Goal: Task Accomplishment & Management: Manage account settings

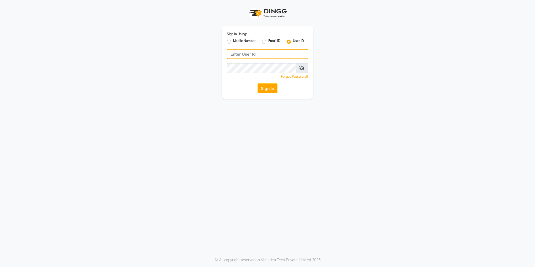
click at [241, 53] on input "Username" at bounding box center [267, 54] width 81 height 10
type input "V"
type input "vsalon123"
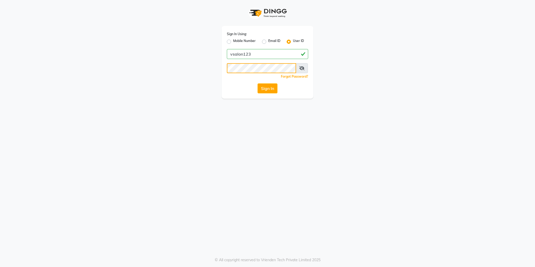
click at [258, 83] on button "Sign In" at bounding box center [268, 88] width 20 height 10
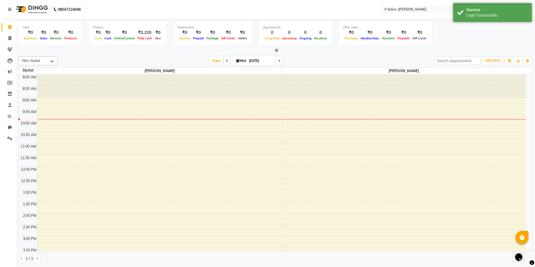
click at [136, 59] on div "[DATE] [DATE]" at bounding box center [246, 61] width 372 height 8
click at [7, 38] on span at bounding box center [9, 38] width 9 height 6
select select "service"
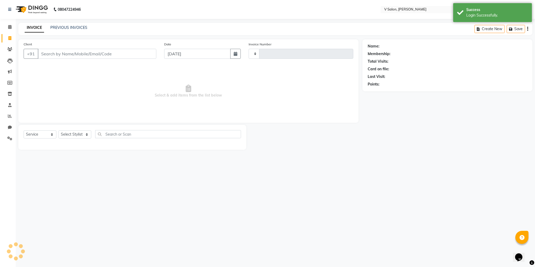
click at [7, 38] on span at bounding box center [9, 38] width 9 height 6
select select "8434"
select select "service"
click at [13, 51] on span at bounding box center [9, 49] width 9 height 6
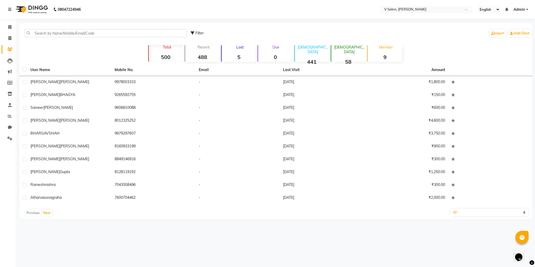
click at [241, 54] on strong "5" at bounding box center [239, 57] width 34 height 7
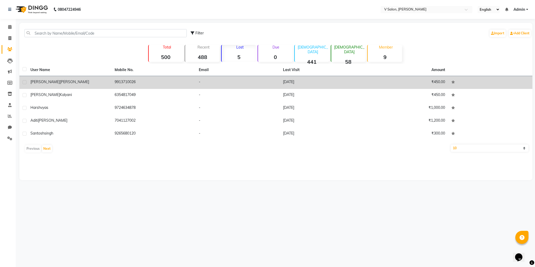
click at [35, 79] on td "[PERSON_NAME]" at bounding box center [69, 82] width 84 height 13
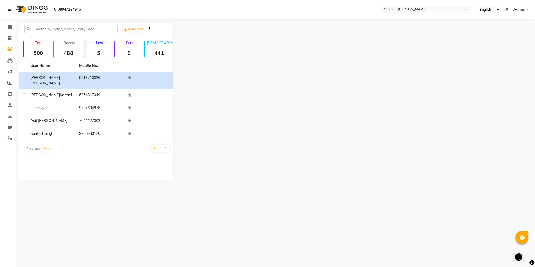
drag, startPoint x: 216, startPoint y: 109, endPoint x: 35, endPoint y: 50, distance: 189.6
click at [35, 50] on strong "500" at bounding box center [38, 53] width 29 height 7
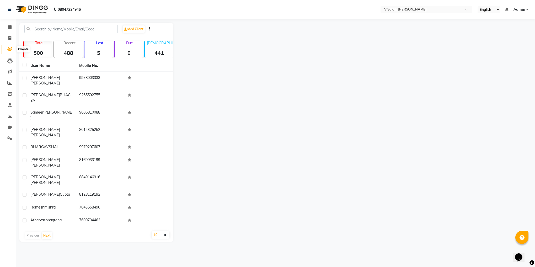
click at [9, 46] on span at bounding box center [9, 49] width 9 height 6
click at [381, 41] on div at bounding box center [352, 132] width 359 height 219
click at [7, 25] on span at bounding box center [9, 27] width 9 height 6
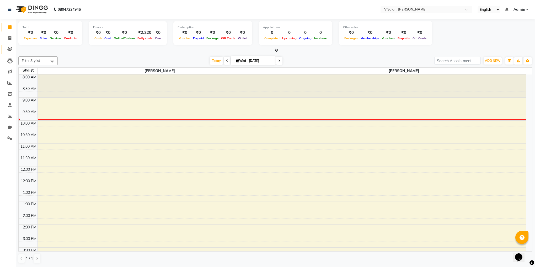
click at [5, 48] on link "Clients" at bounding box center [8, 49] width 13 height 9
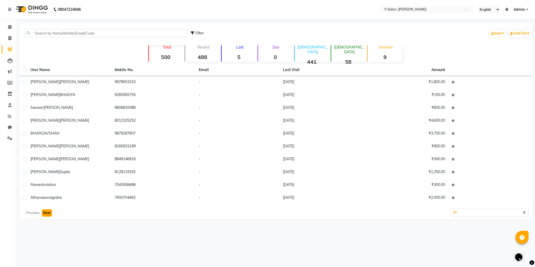
click at [45, 214] on button "Next" at bounding box center [47, 212] width 10 height 7
click at [49, 212] on button "Next" at bounding box center [47, 212] width 10 height 7
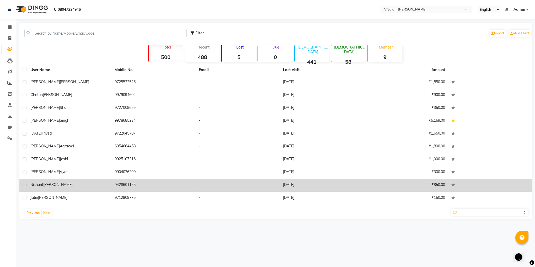
click at [419, 182] on td "₹850.00" at bounding box center [406, 185] width 84 height 13
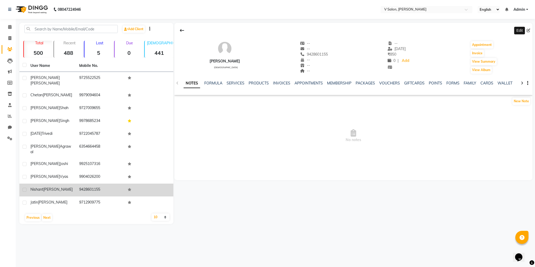
click at [530, 30] on icon at bounding box center [529, 31] width 4 height 4
select select "[DEMOGRAPHIC_DATA]"
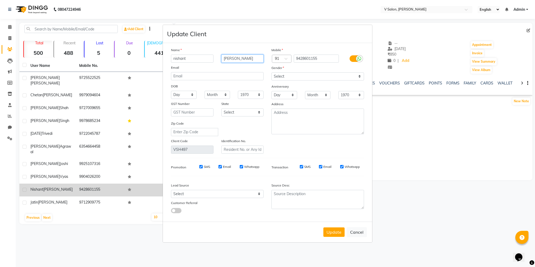
click at [232, 58] on input "[PERSON_NAME]" at bounding box center [242, 59] width 42 height 8
type input "[PERSON_NAME]"
click at [331, 232] on button "Update" at bounding box center [333, 231] width 21 height 9
select select
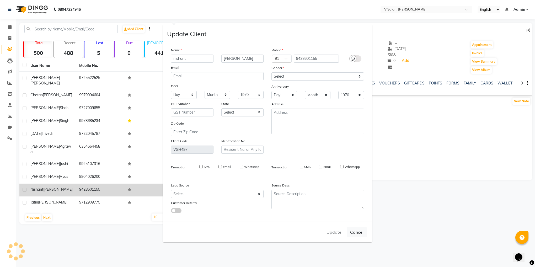
select select
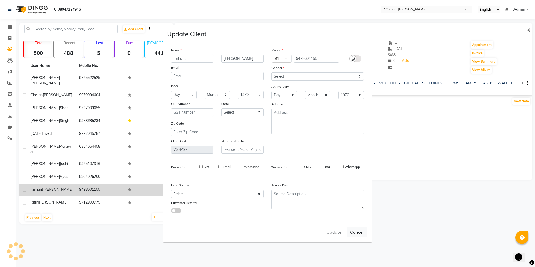
checkbox input "false"
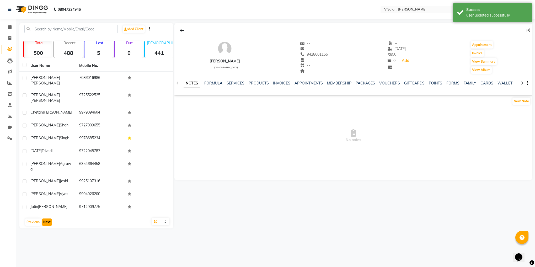
click at [44, 219] on button "Next" at bounding box center [47, 222] width 10 height 7
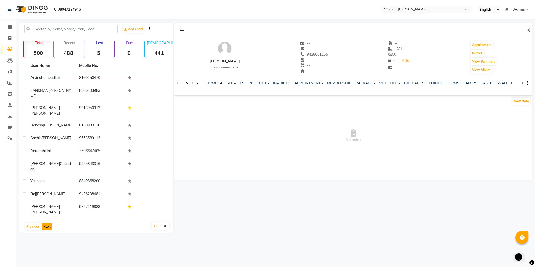
click at [44, 223] on button "Next" at bounding box center [47, 226] width 10 height 7
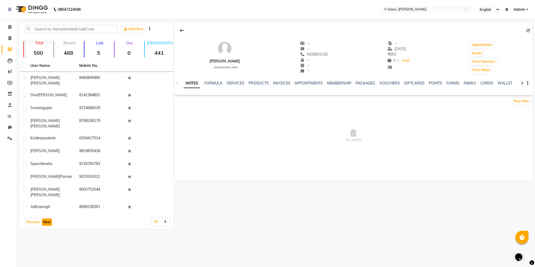
click at [45, 219] on button "Next" at bounding box center [47, 222] width 10 height 7
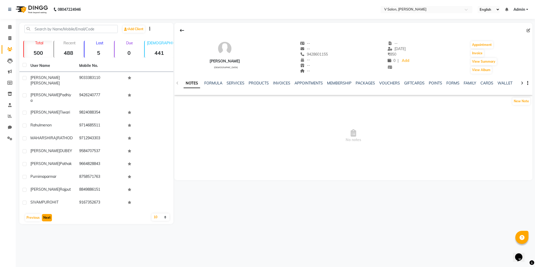
click at [44, 214] on button "Next" at bounding box center [47, 217] width 10 height 7
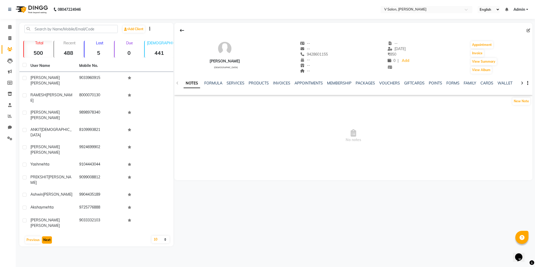
click at [44, 236] on button "Next" at bounding box center [47, 239] width 10 height 7
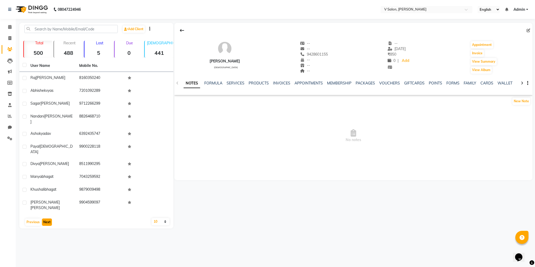
click at [44, 219] on button "Next" at bounding box center [47, 222] width 10 height 7
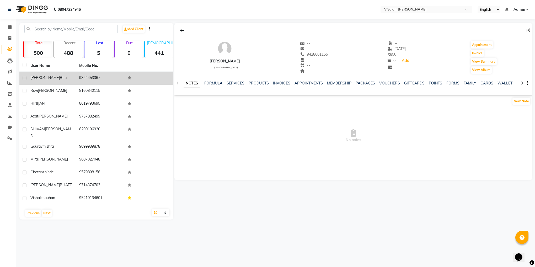
click at [51, 78] on div "[PERSON_NAME]" at bounding box center [51, 78] width 42 height 6
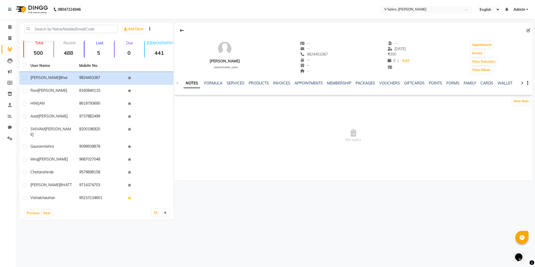
click at [527, 33] on div at bounding box center [353, 30] width 358 height 10
click at [527, 27] on div at bounding box center [353, 30] width 358 height 10
click at [529, 32] on span at bounding box center [530, 31] width 6 height 6
click at [527, 29] on icon at bounding box center [529, 31] width 4 height 4
select select "[DEMOGRAPHIC_DATA]"
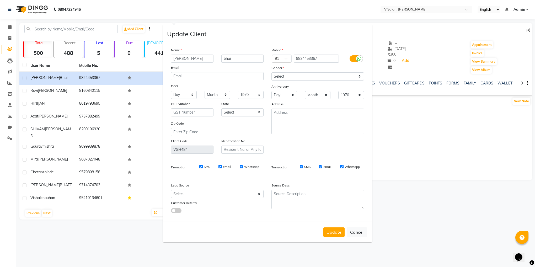
click at [177, 58] on input "[PERSON_NAME]" at bounding box center [192, 59] width 42 height 8
type input "prakash"
click at [336, 231] on button "Update" at bounding box center [333, 231] width 21 height 9
select select
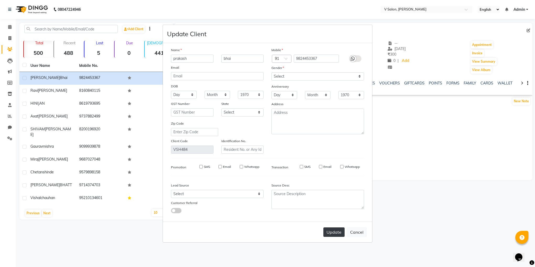
select select
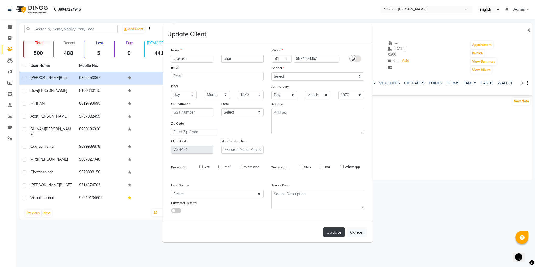
checkbox input "false"
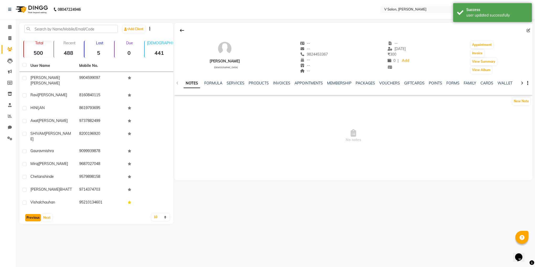
click at [30, 214] on button "Previous" at bounding box center [33, 217] width 16 height 7
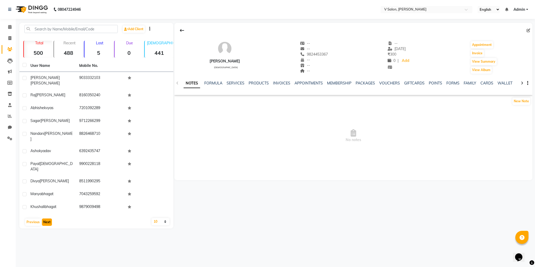
click at [46, 219] on button "Next" at bounding box center [47, 222] width 10 height 7
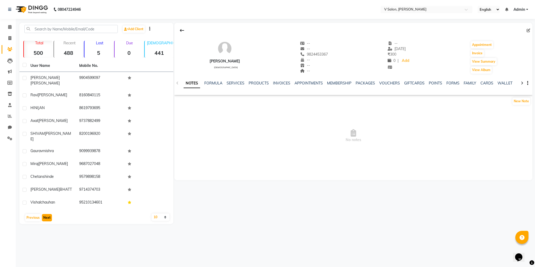
click at [47, 214] on button "Next" at bounding box center [47, 217] width 10 height 7
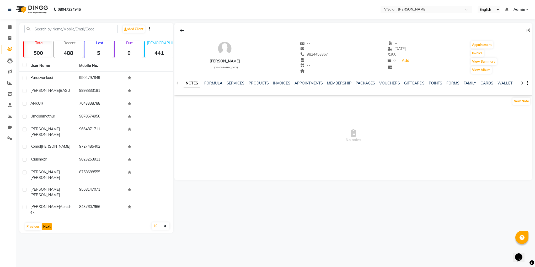
click at [46, 223] on button "Next" at bounding box center [47, 226] width 10 height 7
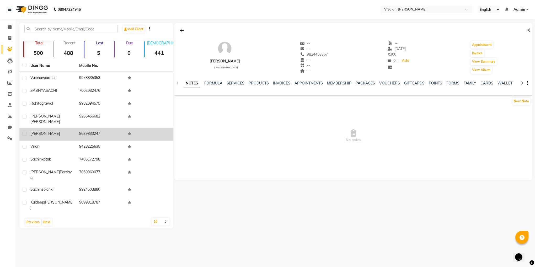
click at [55, 131] on div "[PERSON_NAME]" at bounding box center [51, 134] width 42 height 6
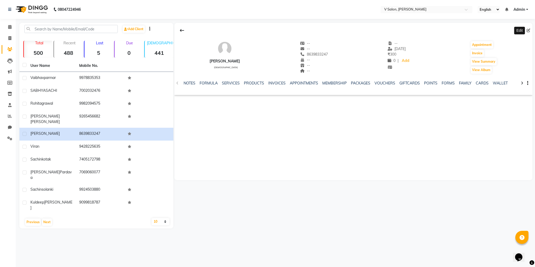
click at [530, 31] on span at bounding box center [530, 31] width 6 height 6
click at [526, 29] on div at bounding box center [353, 30] width 358 height 10
click at [528, 30] on icon at bounding box center [529, 31] width 4 height 4
select select "[DEMOGRAPHIC_DATA]"
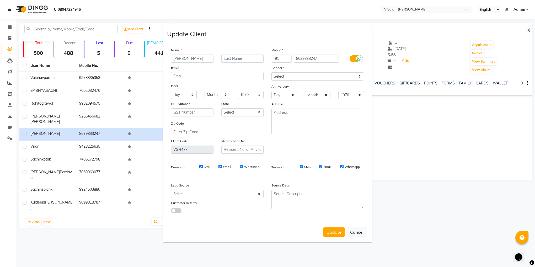
click at [197, 60] on input "[PERSON_NAME]" at bounding box center [192, 59] width 42 height 8
type input "abhishek"
click at [235, 59] on input "text" at bounding box center [242, 59] width 42 height 8
type input "[PERSON_NAME]"
click at [104, 143] on ngb-modal-window "Update Client Name [PERSON_NAME] Email DOB Day 01 02 03 04 05 06 07 08 09 10 11…" at bounding box center [267, 133] width 535 height 267
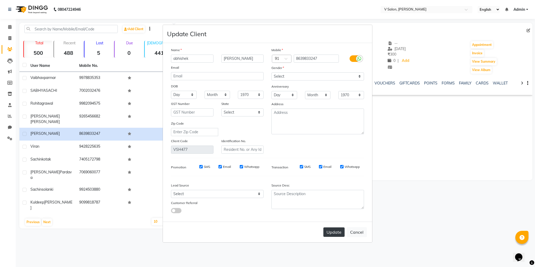
click at [328, 231] on button "Update" at bounding box center [333, 231] width 21 height 9
select select
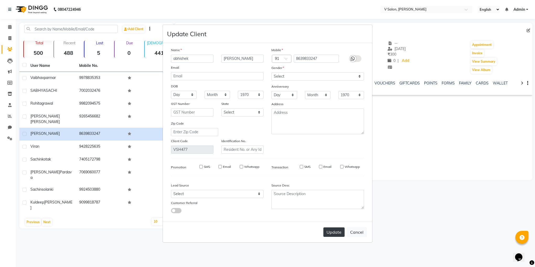
select select
checkbox input "false"
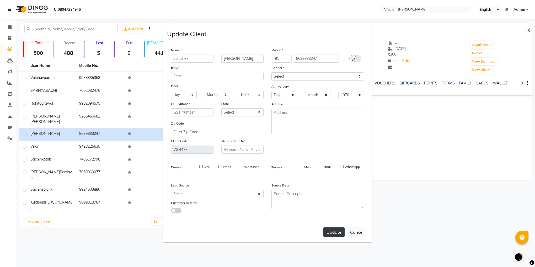
checkbox input "false"
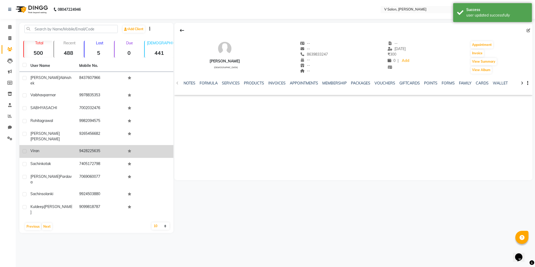
click at [57, 146] on td "viran" at bounding box center [51, 151] width 49 height 13
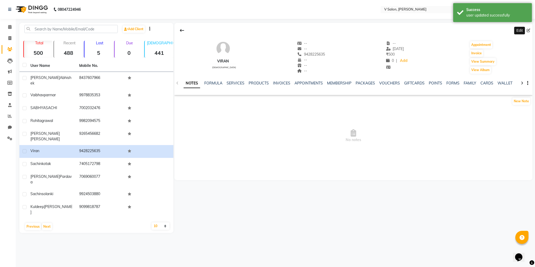
click at [528, 28] on span at bounding box center [530, 31] width 6 height 6
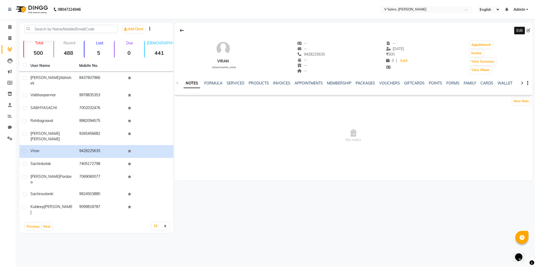
click at [528, 29] on icon at bounding box center [529, 31] width 4 height 4
select select "[DEMOGRAPHIC_DATA]"
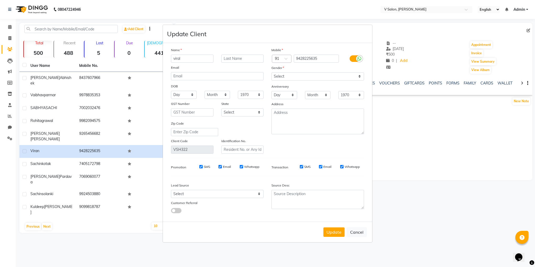
type input "viral"
click at [232, 61] on input "text" at bounding box center [242, 59] width 42 height 8
type input "rathod"
click at [332, 233] on button "Update" at bounding box center [333, 231] width 21 height 9
select select
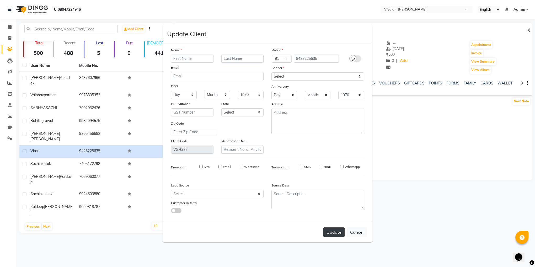
select select
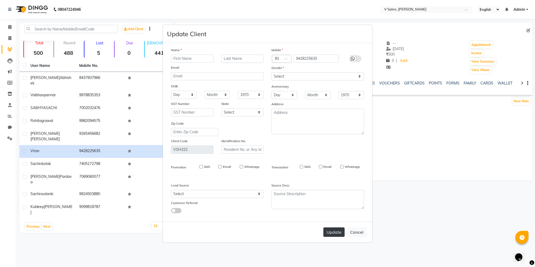
select select
checkbox input "false"
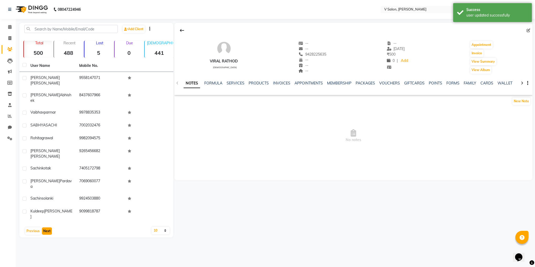
click at [47, 227] on button "Next" at bounding box center [47, 230] width 10 height 7
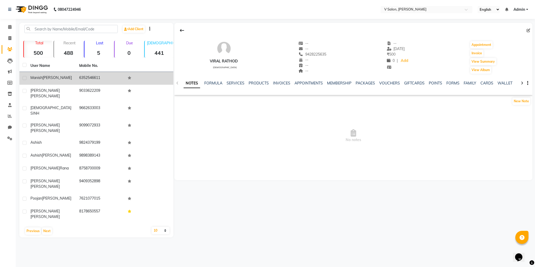
click at [69, 78] on div "[PERSON_NAME]" at bounding box center [51, 78] width 42 height 6
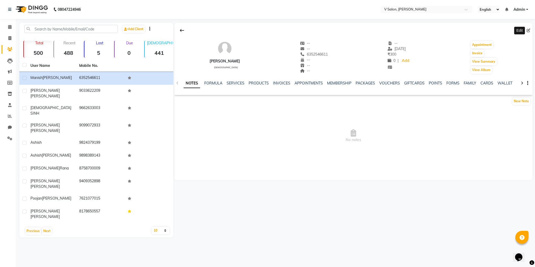
click at [528, 31] on icon at bounding box center [529, 31] width 4 height 4
select select "[DEMOGRAPHIC_DATA]"
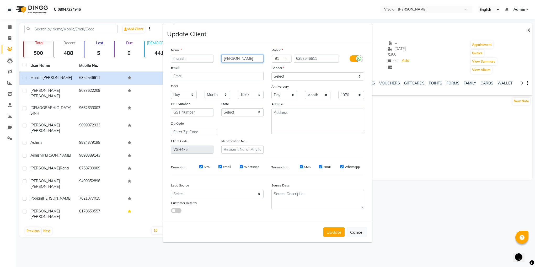
click at [235, 58] on input "[PERSON_NAME]" at bounding box center [242, 59] width 42 height 8
type input "chauhan"
click at [343, 232] on button "Update" at bounding box center [333, 231] width 21 height 9
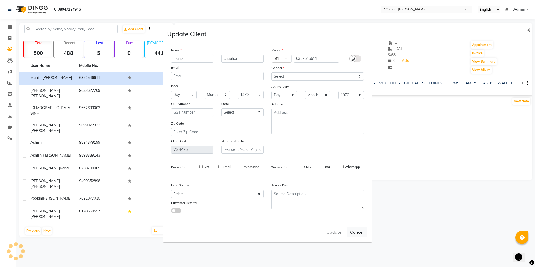
select select
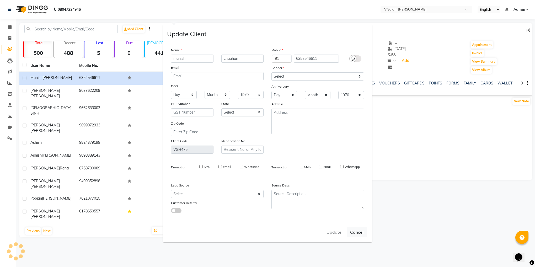
select select
checkbox input "false"
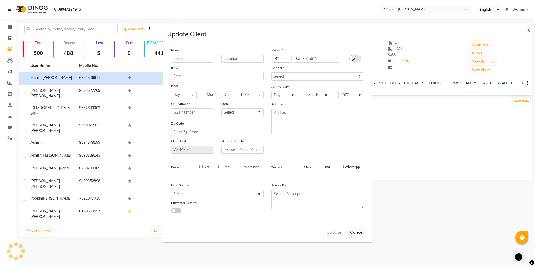
checkbox input "false"
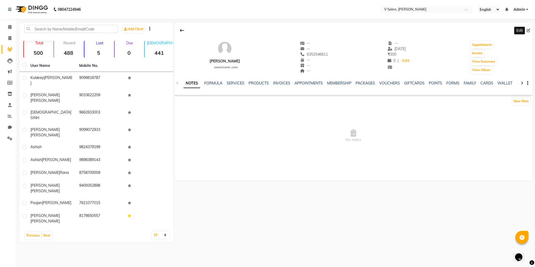
click at [528, 32] on span at bounding box center [530, 31] width 6 height 6
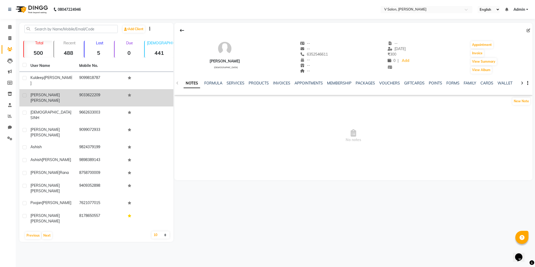
click at [95, 94] on td "9033622209" at bounding box center [100, 97] width 49 height 17
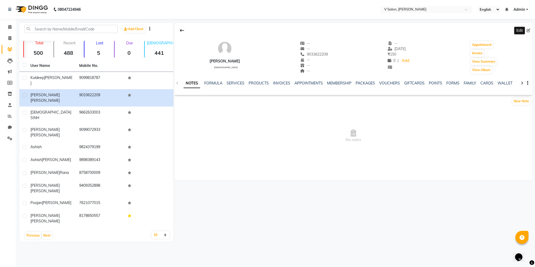
click at [528, 29] on icon at bounding box center [529, 31] width 4 height 4
select select "[DEMOGRAPHIC_DATA]"
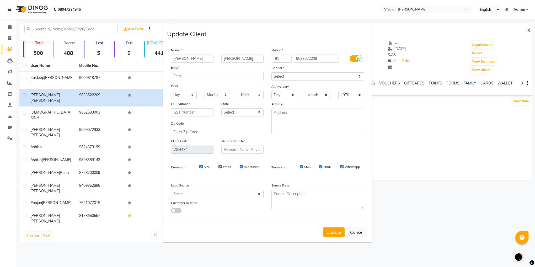
type input "[PERSON_NAME]"
click at [233, 59] on input "[PERSON_NAME]" at bounding box center [242, 59] width 42 height 8
type input "mehta"
click at [336, 229] on button "Update" at bounding box center [333, 231] width 21 height 9
select select
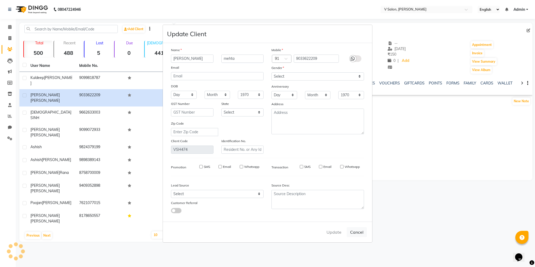
select select
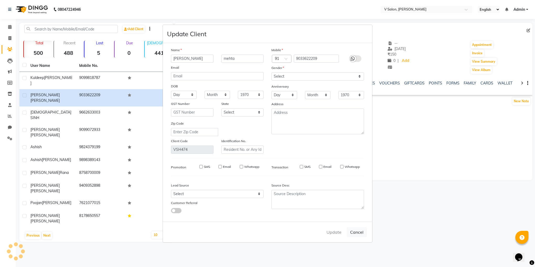
select select
checkbox input "false"
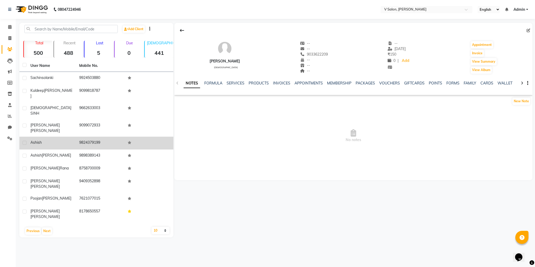
click at [68, 137] on td "ashish" at bounding box center [51, 143] width 49 height 13
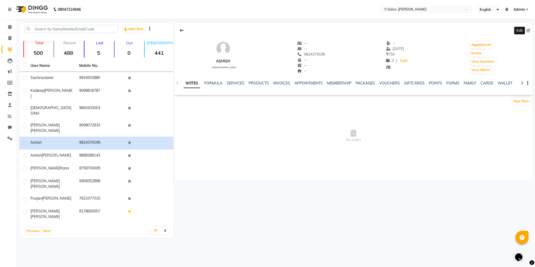
click at [530, 31] on icon at bounding box center [529, 31] width 4 height 4
select select "[DEMOGRAPHIC_DATA]"
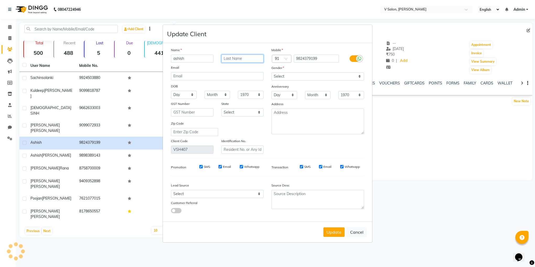
click at [254, 61] on input "text" at bounding box center [242, 59] width 42 height 8
type input "shah"
click at [334, 228] on button "Update" at bounding box center [333, 231] width 21 height 9
select select
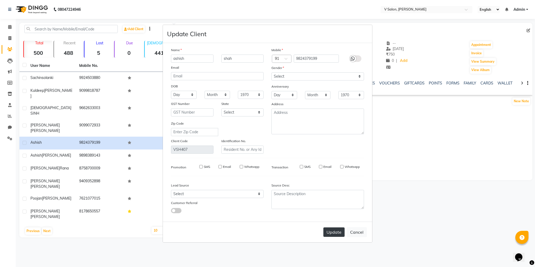
select select
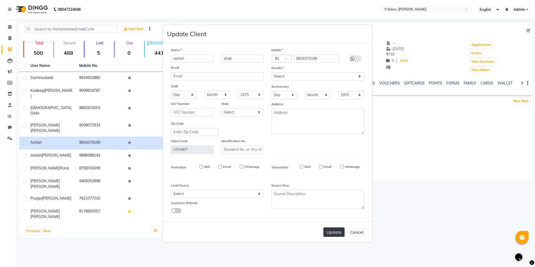
checkbox input "false"
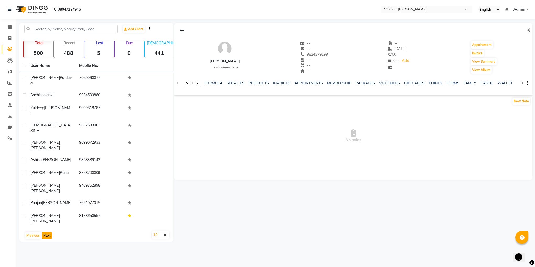
click at [48, 232] on button "Next" at bounding box center [47, 235] width 10 height 7
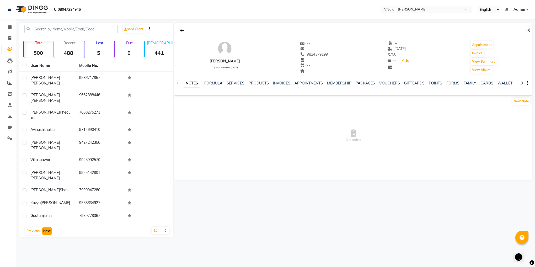
click at [44, 227] on button "Next" at bounding box center [47, 230] width 10 height 7
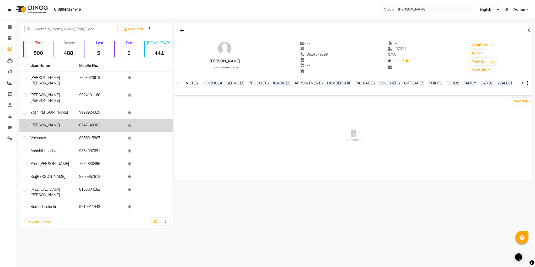
click at [75, 119] on td "[PERSON_NAME]" at bounding box center [51, 125] width 49 height 13
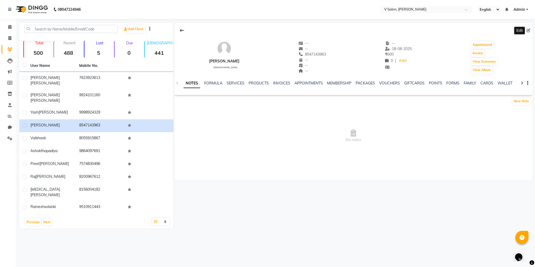
click at [528, 29] on icon at bounding box center [529, 31] width 4 height 4
select select "[DEMOGRAPHIC_DATA]"
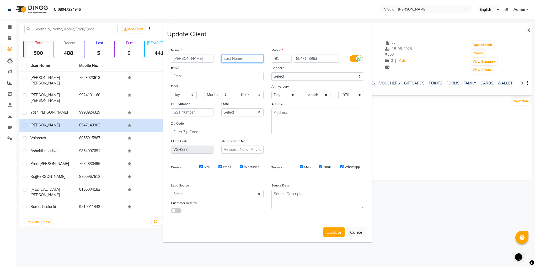
click at [248, 57] on input "text" at bounding box center [242, 59] width 42 height 8
type input "TR"
click at [331, 231] on button "Update" at bounding box center [333, 231] width 21 height 9
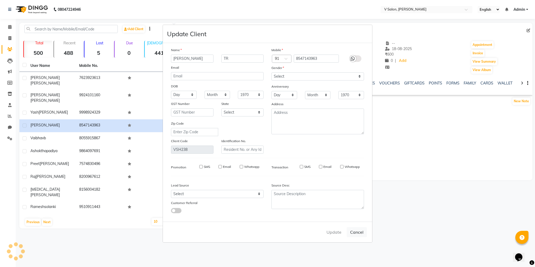
select select
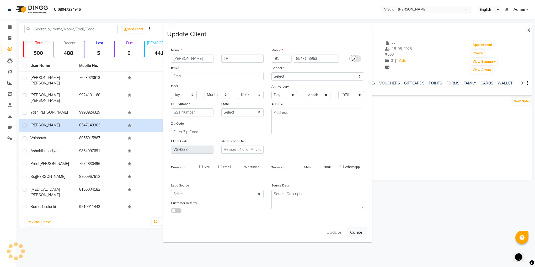
select select
checkbox input "false"
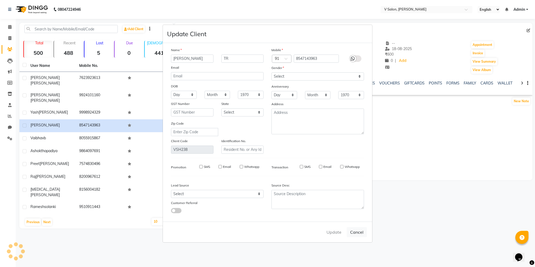
checkbox input "false"
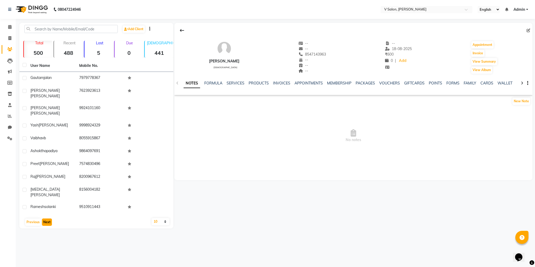
click at [46, 219] on button "Next" at bounding box center [47, 222] width 10 height 7
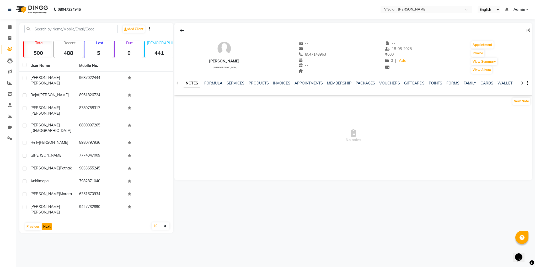
click at [46, 223] on button "Next" at bounding box center [47, 226] width 10 height 7
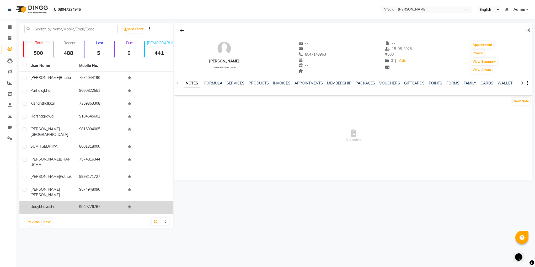
click at [86, 201] on td "9049776767" at bounding box center [100, 207] width 49 height 13
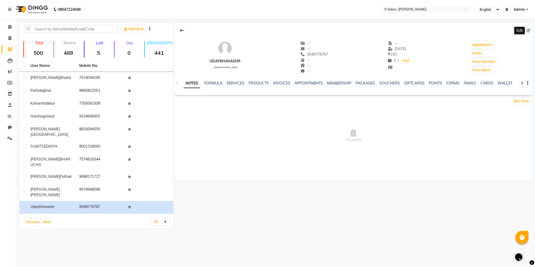
click at [530, 31] on span at bounding box center [530, 31] width 6 height 6
click at [528, 30] on icon at bounding box center [529, 31] width 4 height 4
select select "[DEMOGRAPHIC_DATA]"
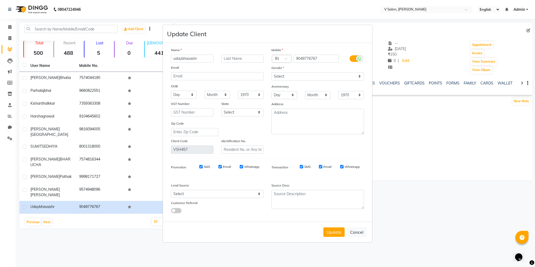
click at [207, 62] on input "udaybhavashr" at bounding box center [192, 59] width 42 height 8
type input "uday"
click at [228, 58] on input "text" at bounding box center [242, 59] width 42 height 8
type input "B"
type input "[PERSON_NAME]"
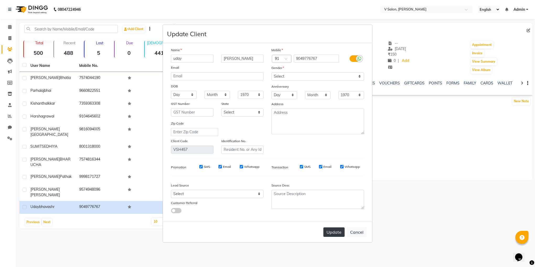
click at [340, 236] on button "Update" at bounding box center [333, 231] width 21 height 9
select select
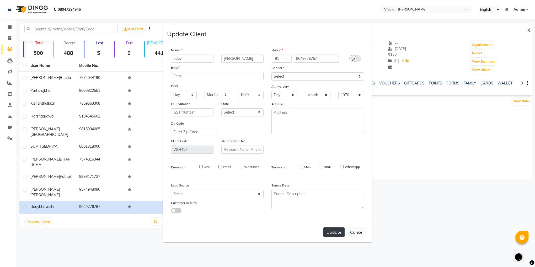
select select
checkbox input "false"
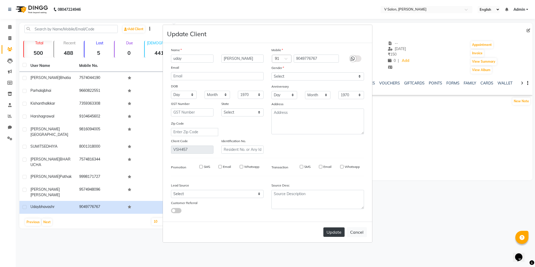
checkbox input "false"
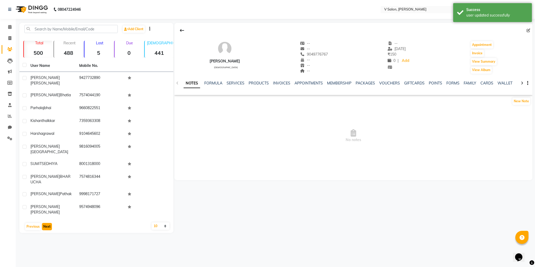
click at [45, 223] on button "Next" at bounding box center [47, 226] width 10 height 7
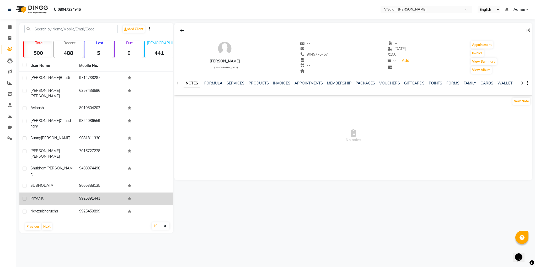
click at [101, 193] on td "9925391441" at bounding box center [100, 199] width 49 height 13
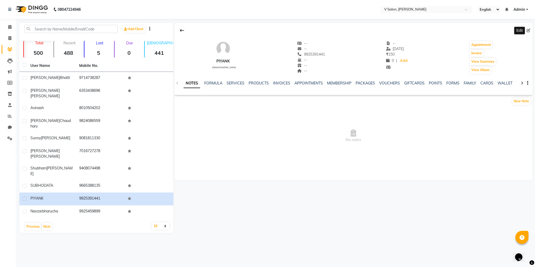
click at [530, 31] on icon at bounding box center [529, 31] width 4 height 4
select select "[DEMOGRAPHIC_DATA]"
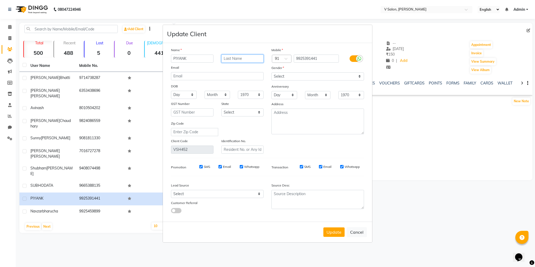
click at [249, 56] on input "text" at bounding box center [242, 59] width 42 height 8
type input "[PERSON_NAME]"
click at [325, 227] on button "Update" at bounding box center [333, 231] width 21 height 9
select select
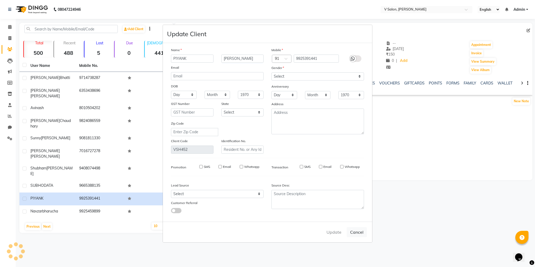
select select
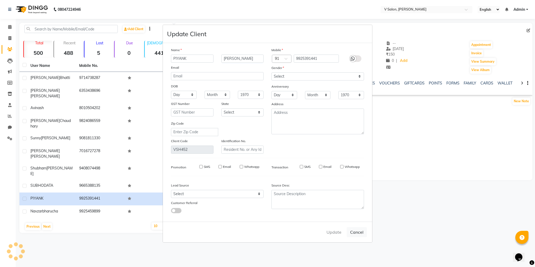
checkbox input "false"
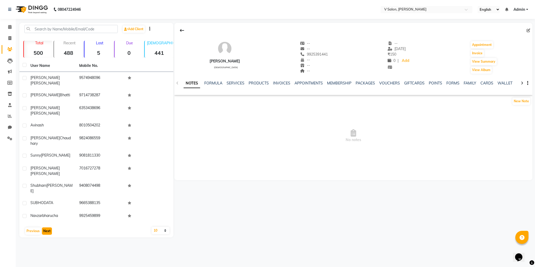
click at [48, 227] on button "Next" at bounding box center [47, 230] width 10 height 7
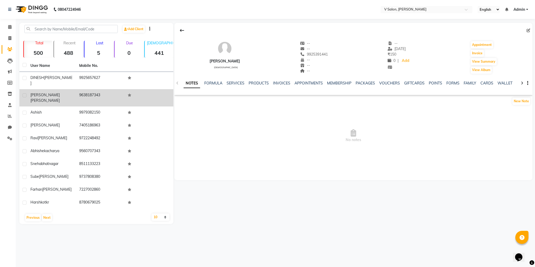
click at [41, 98] on span "[PERSON_NAME]" at bounding box center [44, 100] width 29 height 5
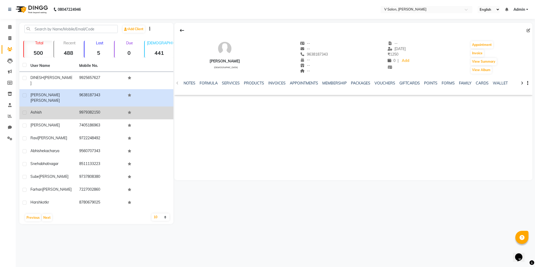
click at [33, 110] on span "ashish" at bounding box center [35, 112] width 11 height 5
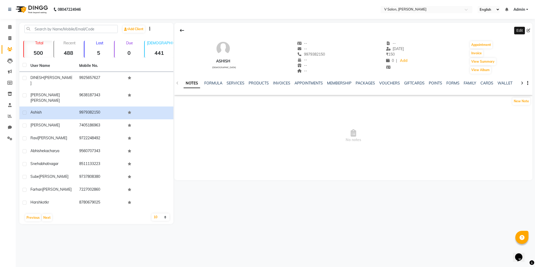
click at [529, 32] on span at bounding box center [530, 31] width 6 height 6
click at [529, 32] on icon at bounding box center [529, 31] width 4 height 4
select select "[DEMOGRAPHIC_DATA]"
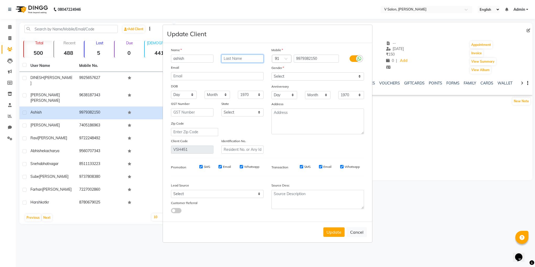
click at [235, 60] on input "text" at bounding box center [242, 59] width 42 height 8
click at [101, 117] on ngb-modal-window "Update Client Name ashish Email DOB Day 01 02 03 04 05 06 07 08 09 10 11 12 13 …" at bounding box center [267, 133] width 535 height 267
click at [243, 56] on input "text" at bounding box center [242, 59] width 42 height 8
type input "[PERSON_NAME]"
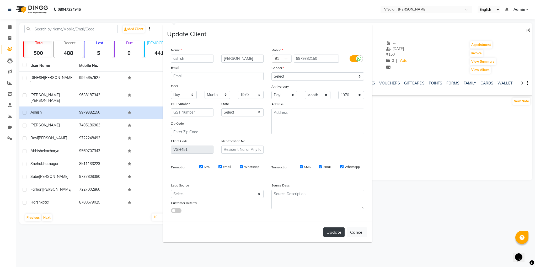
click at [328, 232] on button "Update" at bounding box center [333, 231] width 21 height 9
select select
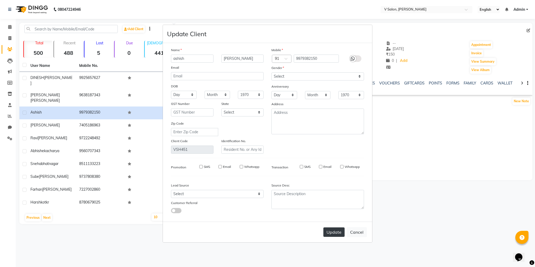
select select
checkbox input "false"
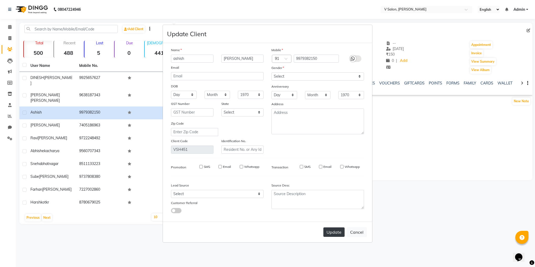
checkbox input "false"
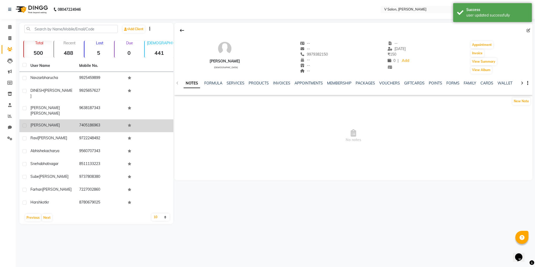
click at [91, 119] on td "7405186963" at bounding box center [100, 125] width 49 height 13
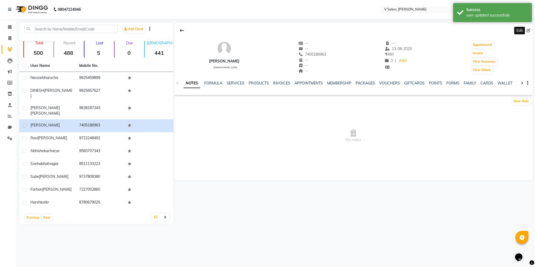
click at [528, 29] on icon at bounding box center [529, 31] width 4 height 4
select select "[DEMOGRAPHIC_DATA]"
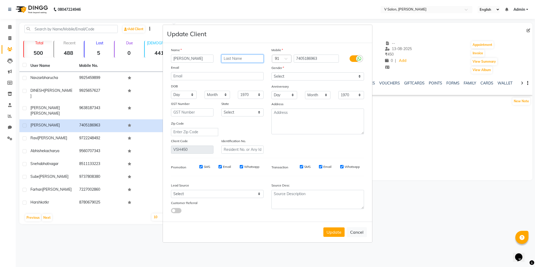
click at [239, 60] on input "text" at bounding box center [242, 59] width 42 height 8
type input "[PERSON_NAME]"
click at [335, 234] on button "Update" at bounding box center [333, 231] width 21 height 9
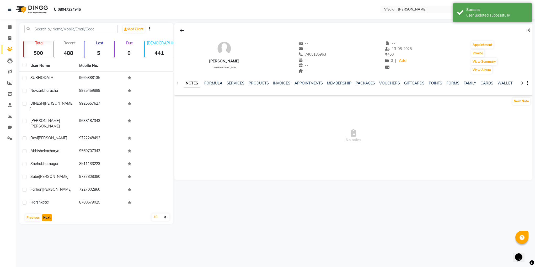
click at [44, 214] on button "Next" at bounding box center [47, 217] width 10 height 7
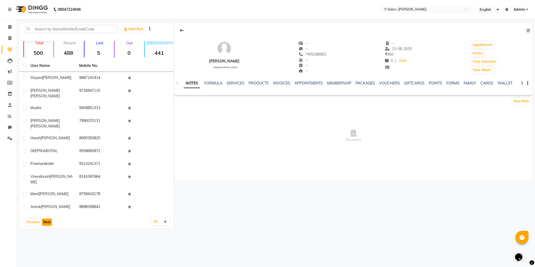
click at [49, 219] on button "Next" at bounding box center [47, 222] width 10 height 7
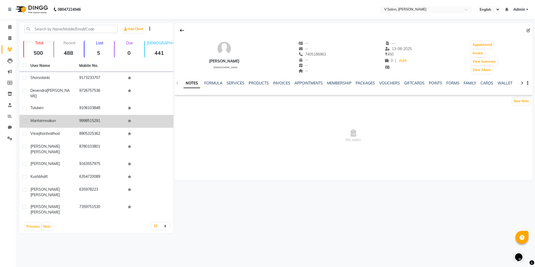
click at [50, 118] on span "nakun" at bounding box center [51, 120] width 10 height 5
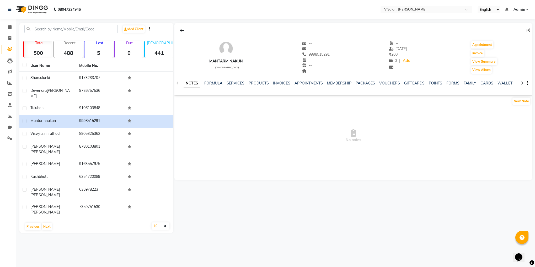
click at [528, 31] on icon at bounding box center [529, 31] width 4 height 4
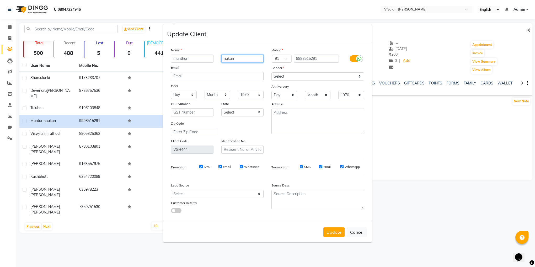
click at [238, 59] on input "nakun" at bounding box center [242, 59] width 42 height 8
click at [325, 231] on button "Update" at bounding box center [333, 231] width 21 height 9
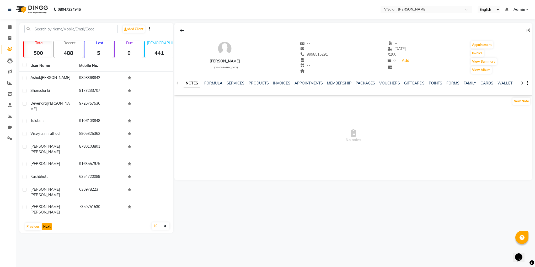
click at [48, 223] on button "Next" at bounding box center [47, 226] width 10 height 7
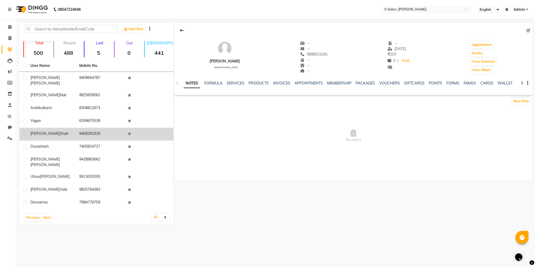
click at [70, 131] on div "[PERSON_NAME]" at bounding box center [51, 134] width 42 height 6
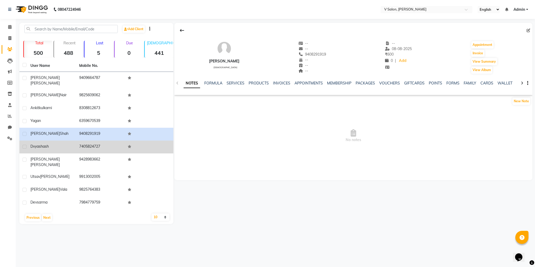
click at [65, 145] on td "[PERSON_NAME]" at bounding box center [51, 147] width 49 height 13
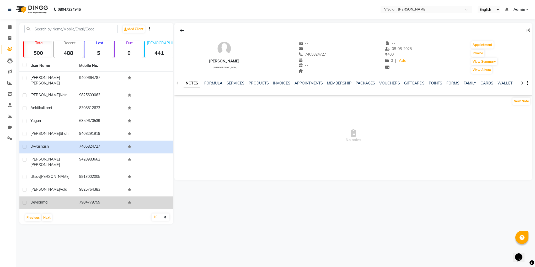
click at [69, 200] on div "dev sarma" at bounding box center [51, 203] width 42 height 6
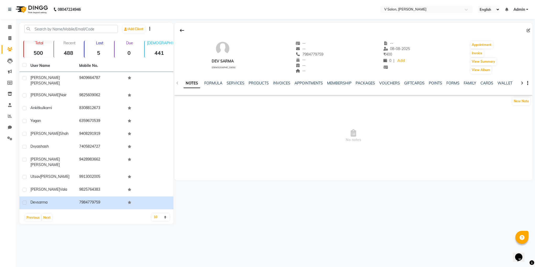
click at [526, 30] on div at bounding box center [353, 30] width 358 height 10
click at [529, 30] on icon at bounding box center [529, 31] width 4 height 4
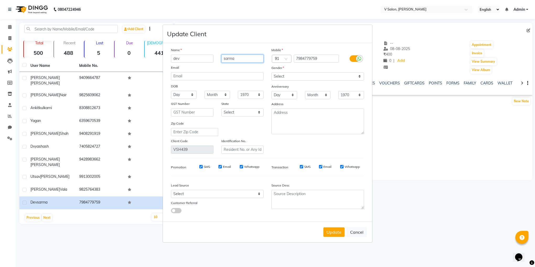
click at [226, 59] on input "sarma" at bounding box center [242, 59] width 42 height 8
click at [336, 231] on button "Update" at bounding box center [333, 231] width 21 height 9
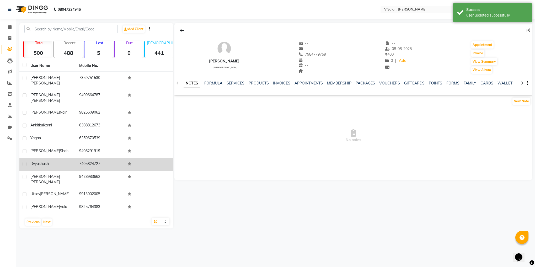
click at [57, 161] on div "[PERSON_NAME]" at bounding box center [51, 164] width 42 height 6
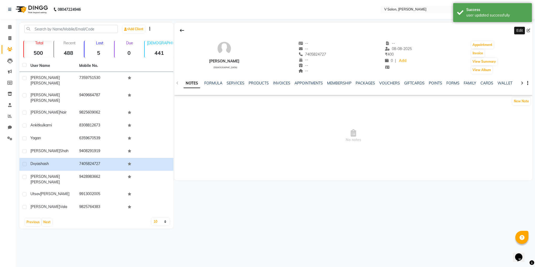
click at [528, 30] on icon at bounding box center [529, 31] width 4 height 4
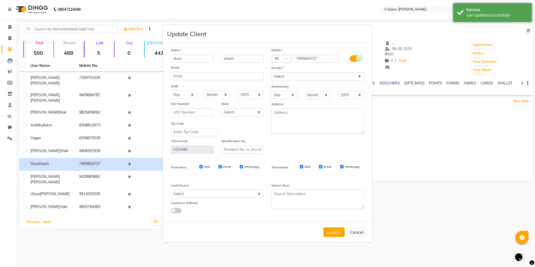
click at [176, 58] on input "dvya" at bounding box center [192, 59] width 42 height 8
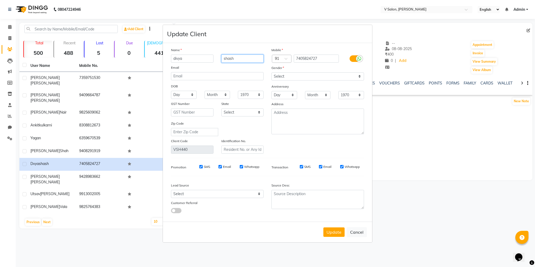
click at [231, 58] on input "shash" at bounding box center [242, 59] width 42 height 8
click at [232, 58] on input "shash" at bounding box center [242, 59] width 42 height 8
click at [338, 232] on button "Update" at bounding box center [333, 231] width 21 height 9
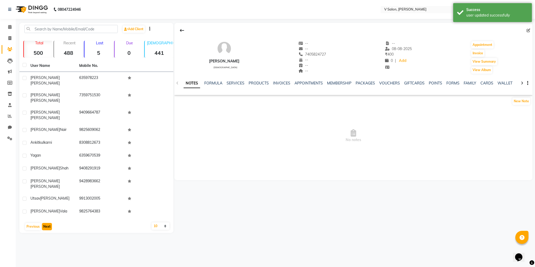
click at [47, 223] on button "Next" at bounding box center [47, 226] width 10 height 7
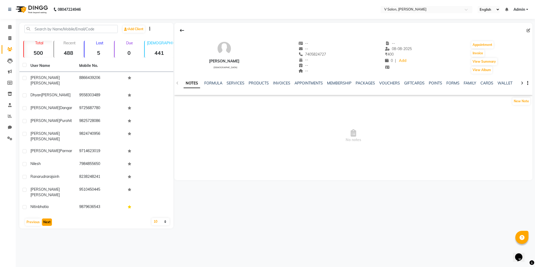
click at [47, 219] on button "Next" at bounding box center [47, 222] width 10 height 7
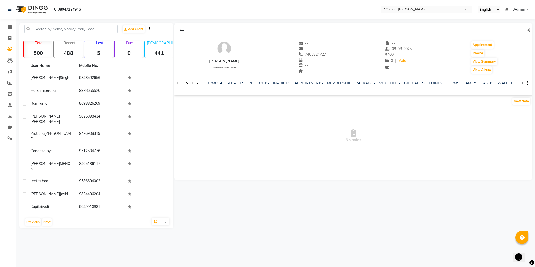
click at [10, 31] on link "Calendar" at bounding box center [8, 27] width 13 height 9
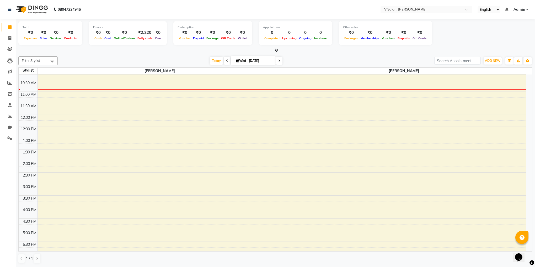
scroll to position [58, 0]
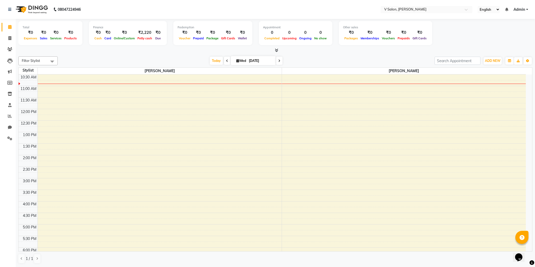
click at [58, 207] on div "8:00 AM 8:30 AM 9:00 AM 9:30 AM 10:00 AM 10:30 AM 11:00 AM 11:30 AM 12:00 PM 12…" at bounding box center [272, 201] width 507 height 369
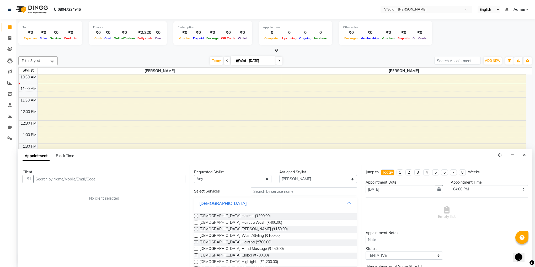
click at [116, 179] on input "text" at bounding box center [109, 179] width 152 height 8
click at [72, 193] on span "[PERSON_NAME]" at bounding box center [57, 190] width 34 height 5
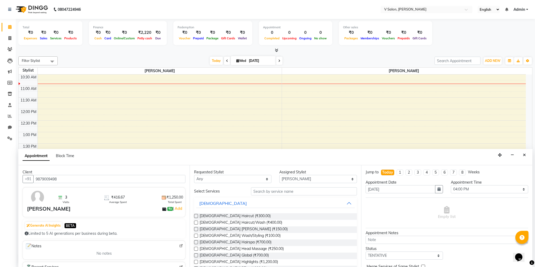
click at [196, 216] on label at bounding box center [196, 216] width 4 height 4
click at [196, 216] on input "checkbox" at bounding box center [195, 216] width 3 height 3
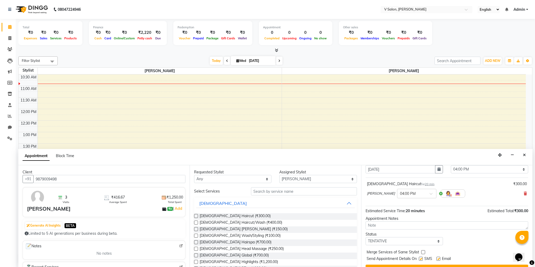
scroll to position [20, 0]
click at [405, 238] on select "Select TENTATIVE CONFIRM CHECK-IN UPCOMING" at bounding box center [404, 241] width 77 height 8
click at [366, 238] on select "Select TENTATIVE CONFIRM CHECK-IN UPCOMING" at bounding box center [404, 241] width 77 height 8
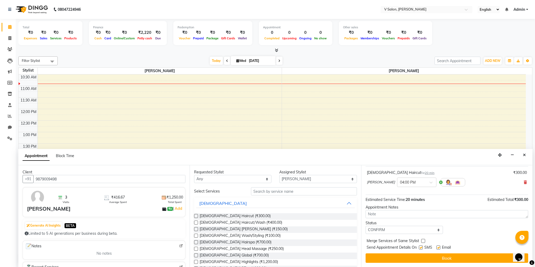
click at [422, 247] on label at bounding box center [421, 248] width 4 height 4
click at [422, 247] on input "checkbox" at bounding box center [420, 247] width 3 height 3
click at [440, 247] on label at bounding box center [439, 248] width 4 height 4
click at [440, 247] on input "checkbox" at bounding box center [438, 247] width 3 height 3
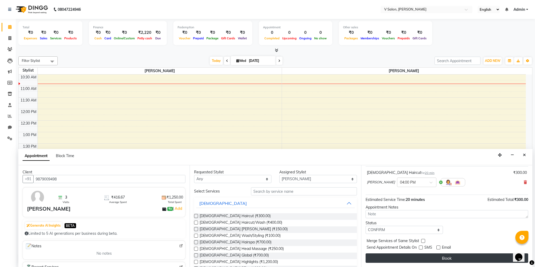
click at [442, 256] on button "Book" at bounding box center [447, 257] width 163 height 9
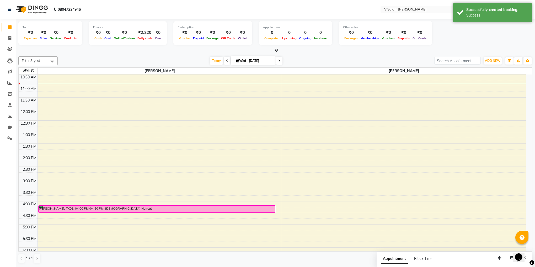
scroll to position [200, 0]
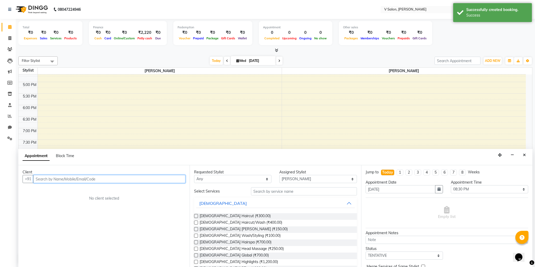
click at [63, 183] on input "text" at bounding box center [109, 179] width 152 height 8
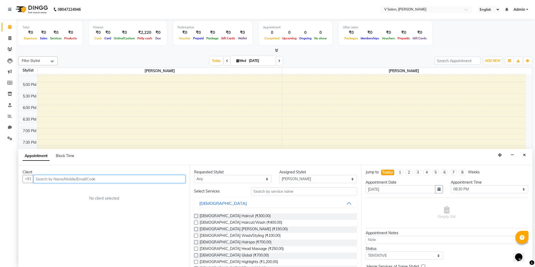
click at [61, 183] on input "text" at bounding box center [109, 179] width 152 height 8
click at [167, 181] on span "Add Client" at bounding box center [175, 179] width 18 height 5
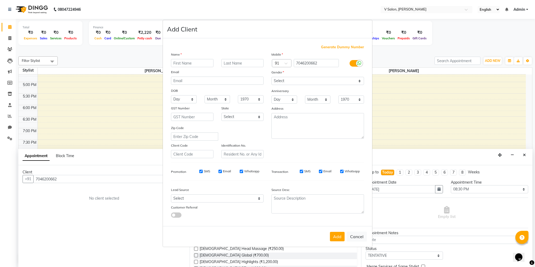
click at [199, 63] on input "text" at bounding box center [192, 63] width 42 height 8
click at [231, 66] on input "text" at bounding box center [242, 63] width 42 height 8
click at [286, 81] on select "Select [DEMOGRAPHIC_DATA] [DEMOGRAPHIC_DATA] Other Prefer Not To Say" at bounding box center [318, 81] width 93 height 8
click at [272, 77] on select "Select [DEMOGRAPHIC_DATA] [DEMOGRAPHIC_DATA] Other Prefer Not To Say" at bounding box center [318, 81] width 93 height 8
click at [336, 235] on button "Add" at bounding box center [337, 236] width 15 height 9
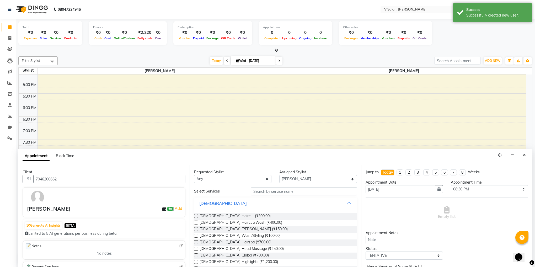
click at [195, 216] on label at bounding box center [196, 216] width 4 height 4
click at [195, 216] on input "checkbox" at bounding box center [195, 216] width 3 height 3
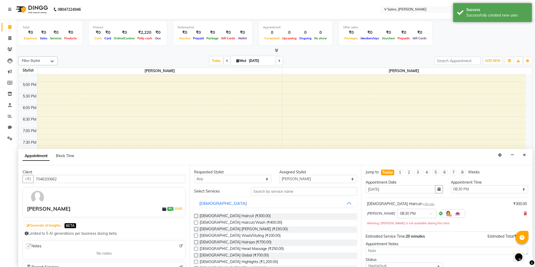
click at [196, 229] on label at bounding box center [196, 229] width 4 height 4
click at [196, 229] on input "checkbox" at bounding box center [195, 229] width 3 height 3
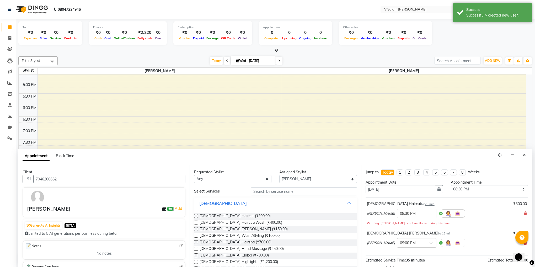
scroll to position [62, 0]
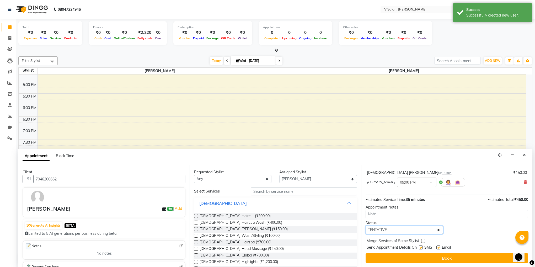
click at [411, 229] on select "Select TENTATIVE CONFIRM CHECK-IN UPCOMING" at bounding box center [404, 230] width 77 height 8
click at [366, 226] on select "Select TENTATIVE CONFIRM CHECK-IN UPCOMING" at bounding box center [404, 230] width 77 height 8
click at [421, 248] on label at bounding box center [421, 248] width 4 height 4
click at [421, 248] on input "checkbox" at bounding box center [420, 247] width 3 height 3
click at [438, 248] on label at bounding box center [439, 248] width 4 height 4
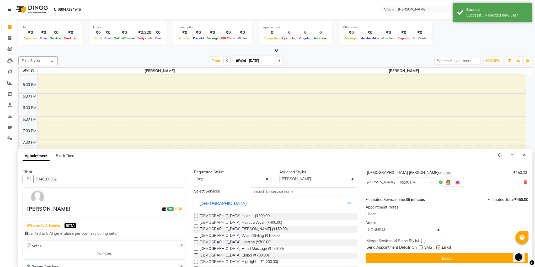
click at [438, 248] on input "checkbox" at bounding box center [438, 247] width 3 height 3
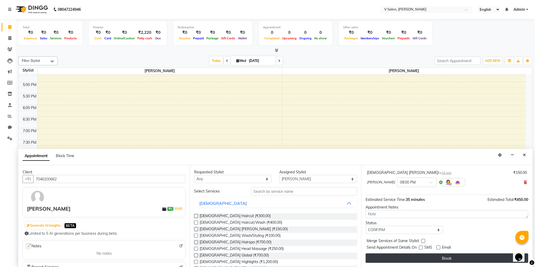
click at [440, 257] on button "Book" at bounding box center [447, 257] width 163 height 9
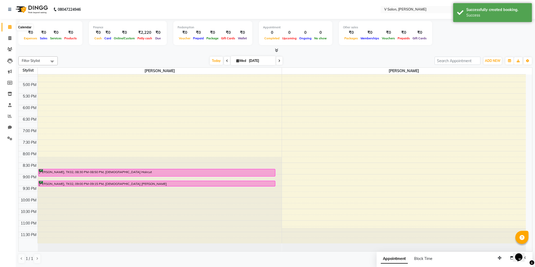
click at [6, 29] on span at bounding box center [9, 27] width 9 height 6
